Goal: Task Accomplishment & Management: Manage account settings

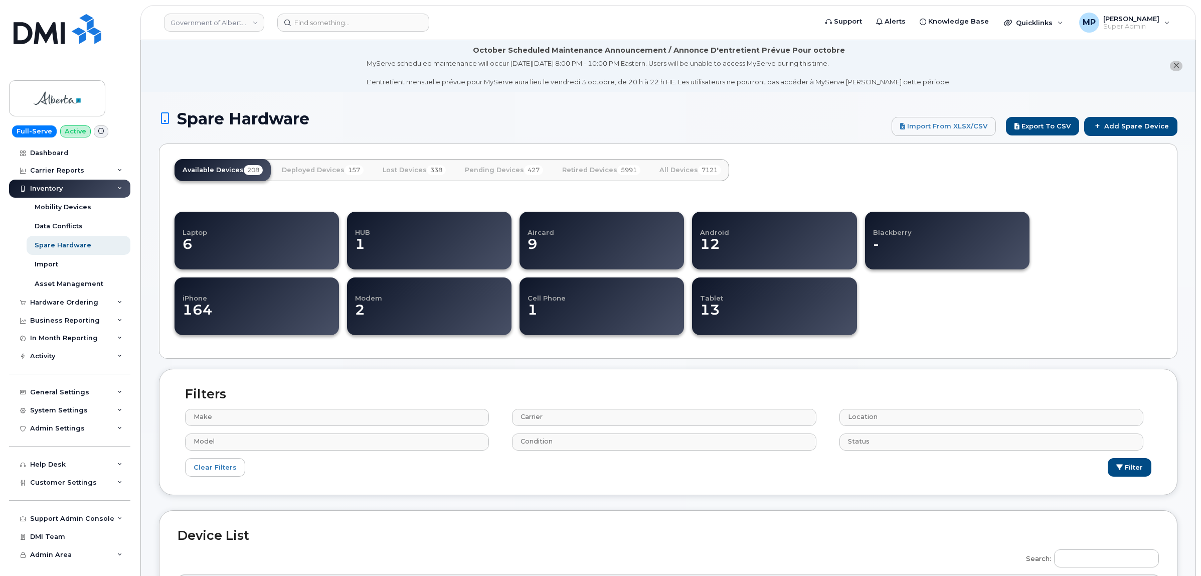
select select
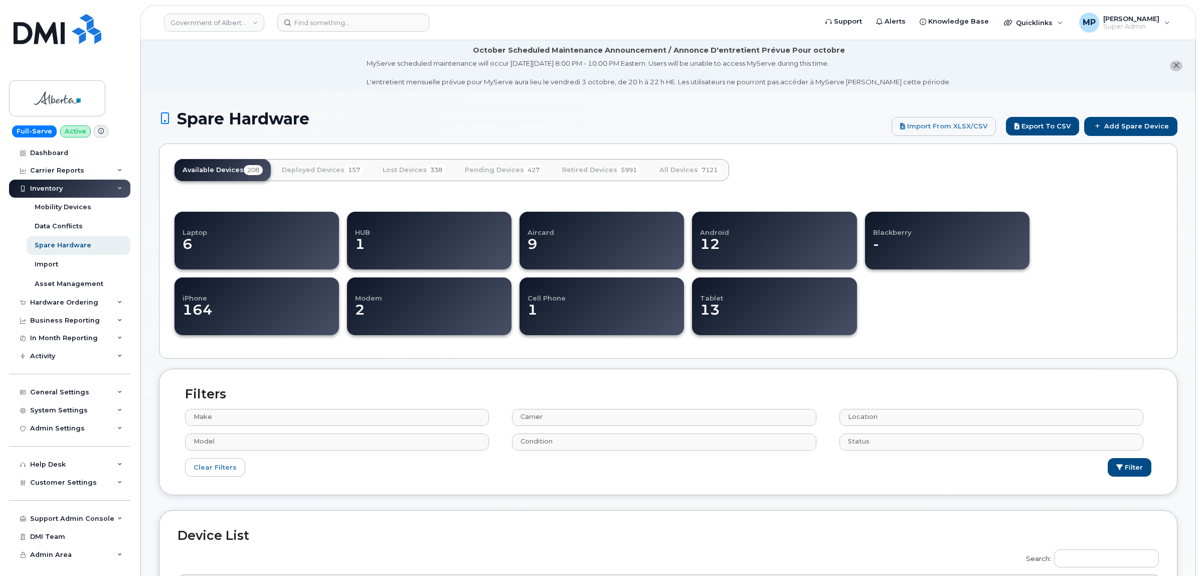
select select
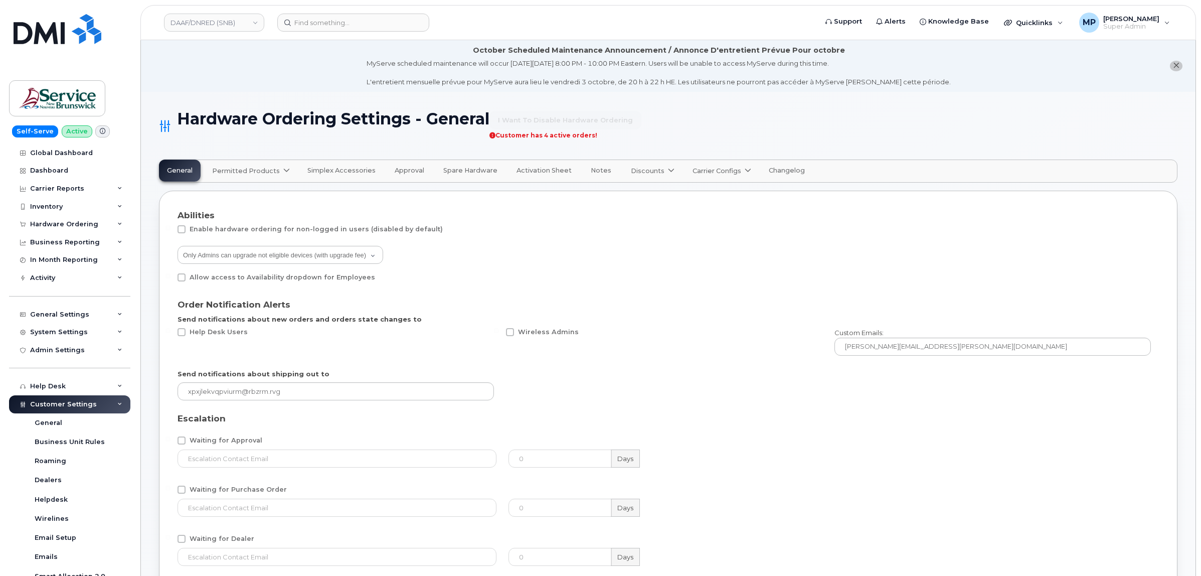
select select "admins"
